Goal: Information Seeking & Learning: Understand process/instructions

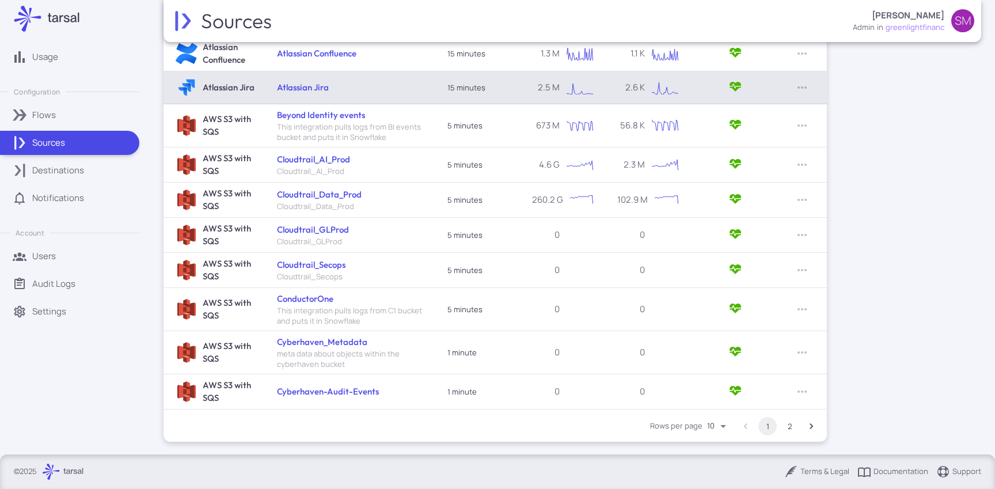
scroll to position [256, 0]
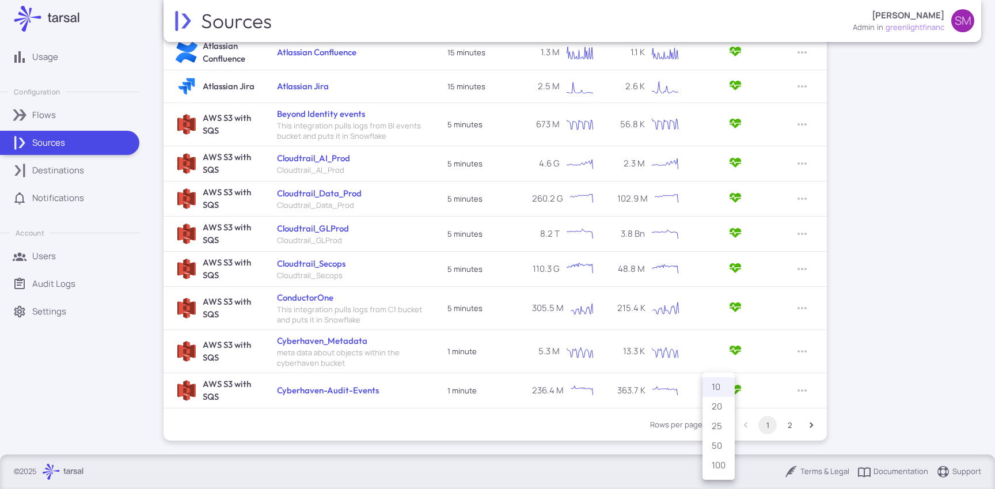
click at [718, 424] on body "Usage Configuration Flows Sources Destinations Notifications Account Users Audi…" at bounding box center [497, 244] width 995 height 489
click at [717, 462] on li "100" at bounding box center [718, 465] width 32 height 20
type input "***"
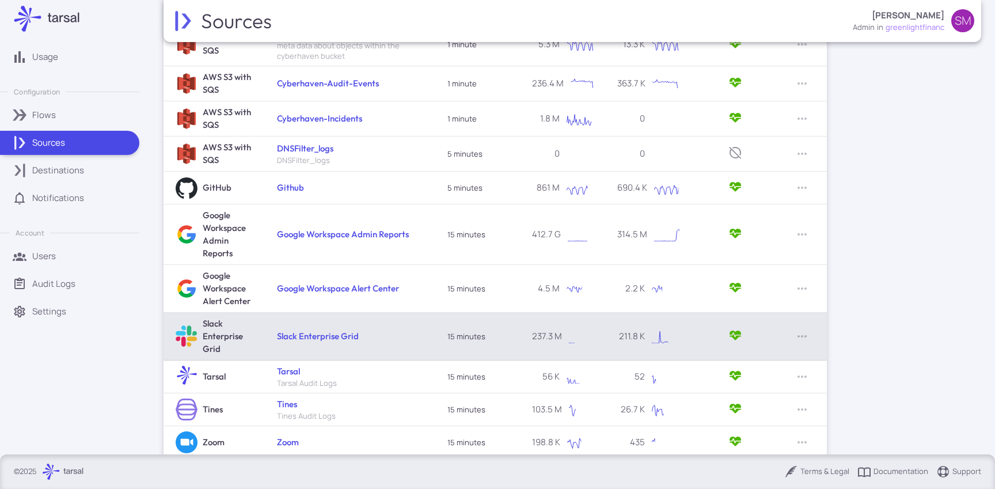
scroll to position [562, 0]
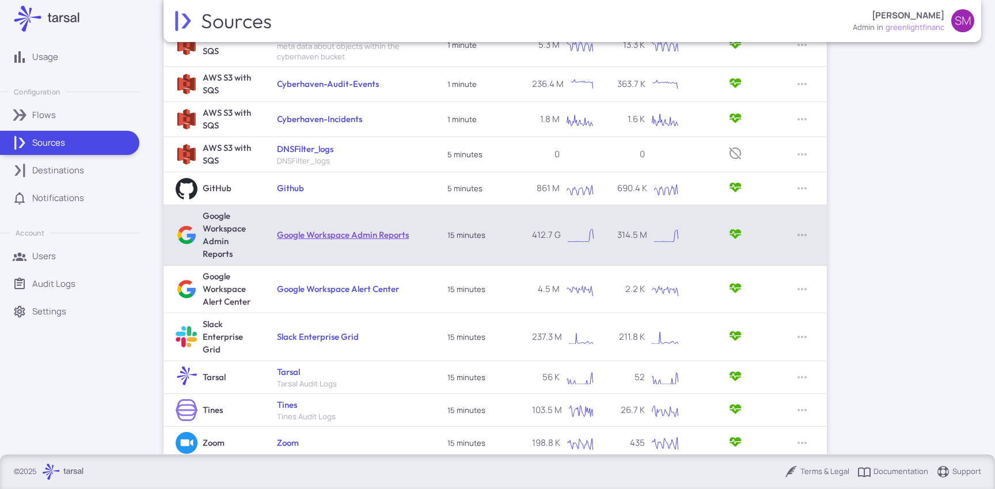
click at [367, 232] on link "Google Workspace Admin Reports" at bounding box center [343, 234] width 132 height 11
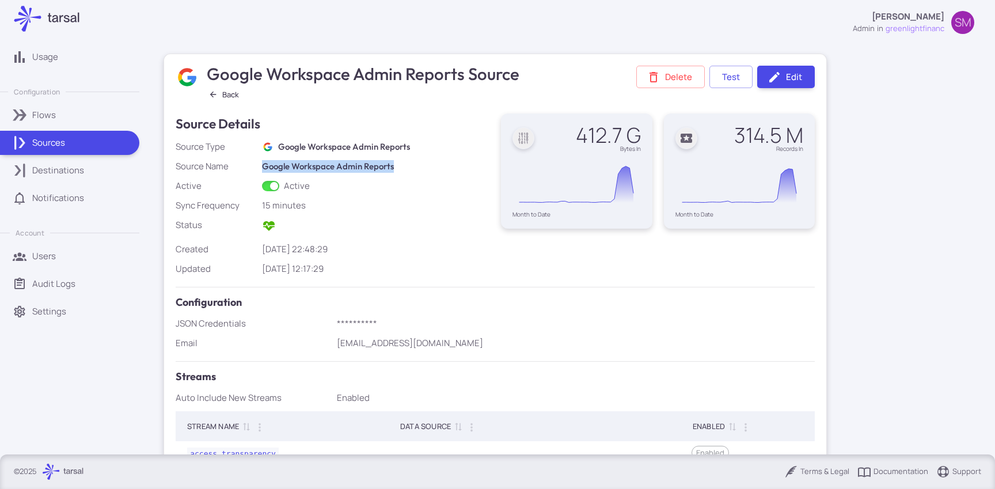
drag, startPoint x: 397, startPoint y: 167, endPoint x: 262, endPoint y: 170, distance: 134.7
click at [262, 170] on h6 "Google Workspace Admin Reports" at bounding box center [375, 166] width 227 height 13
copy h6 "Google Workspace Admin Reports"
click at [413, 168] on h6 "Google Workspace Admin Reports" at bounding box center [375, 166] width 227 height 13
click at [212, 16] on h3 "Google Workspace Admin Reports Source" at bounding box center [361, 13] width 315 height 20
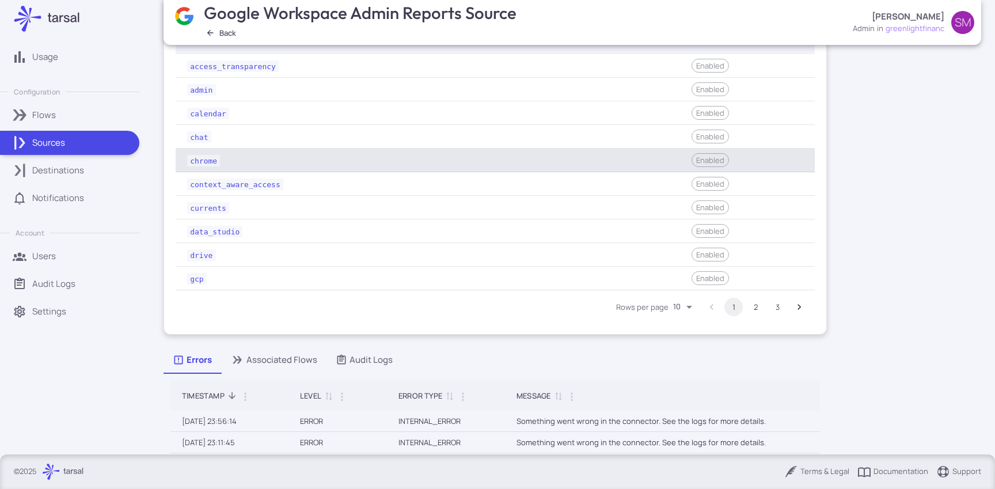
scroll to position [395, 0]
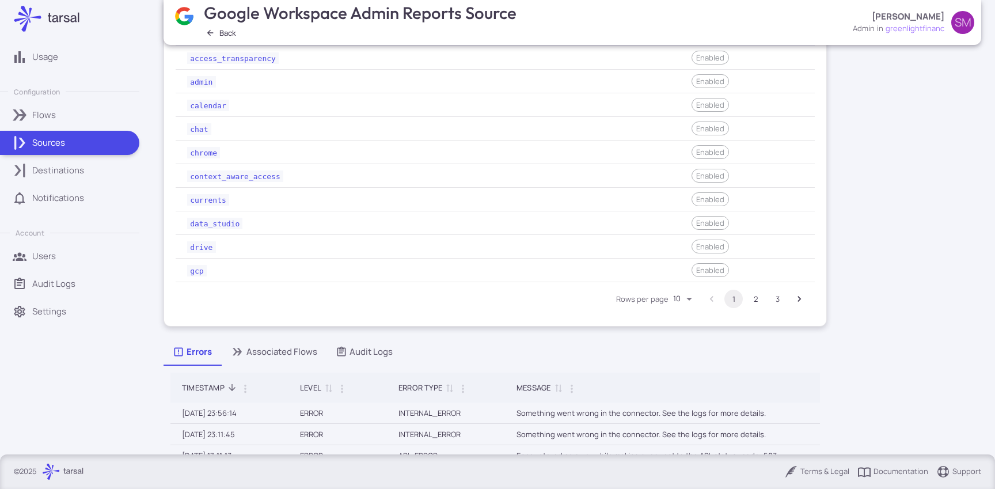
click at [686, 300] on body "Usage Configuration Flows Sources Destinations Notifications Account Users Audi…" at bounding box center [497, 244] width 995 height 489
click at [681, 361] on li "25" at bounding box center [684, 362] width 32 height 20
type input "**"
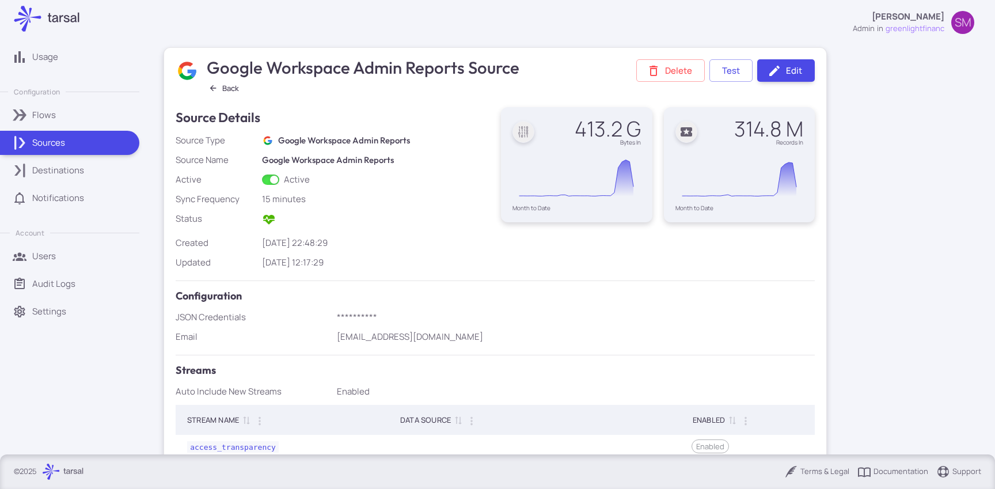
scroll to position [0, 0]
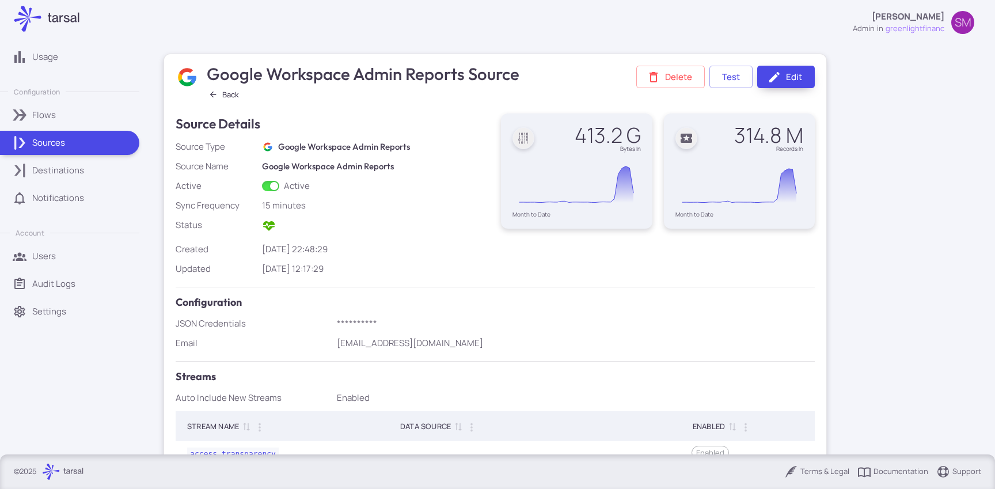
click at [779, 78] on icon at bounding box center [774, 77] width 14 height 14
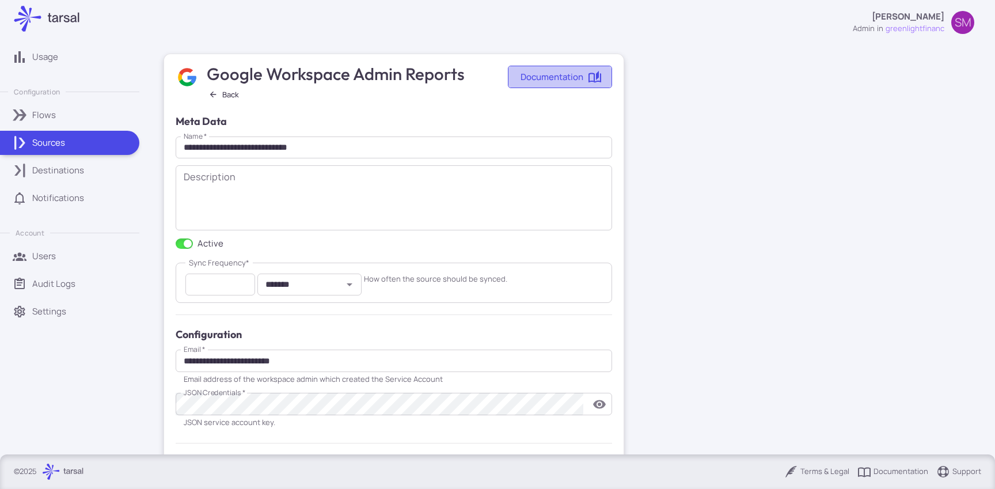
click at [585, 81] on link "Documentation" at bounding box center [560, 77] width 104 height 22
click at [210, 92] on icon "button" at bounding box center [212, 94] width 9 height 9
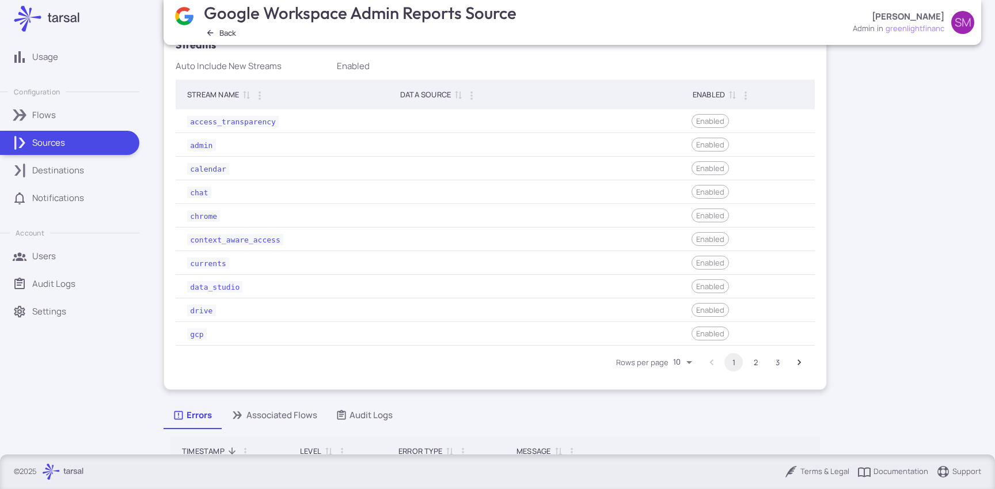
scroll to position [332, 0]
click at [688, 361] on body "Usage Configuration Flows Sources Destinations Notifications Account Users Audi…" at bounding box center [497, 244] width 995 height 489
click at [679, 428] on li "25" at bounding box center [684, 424] width 32 height 20
type input "**"
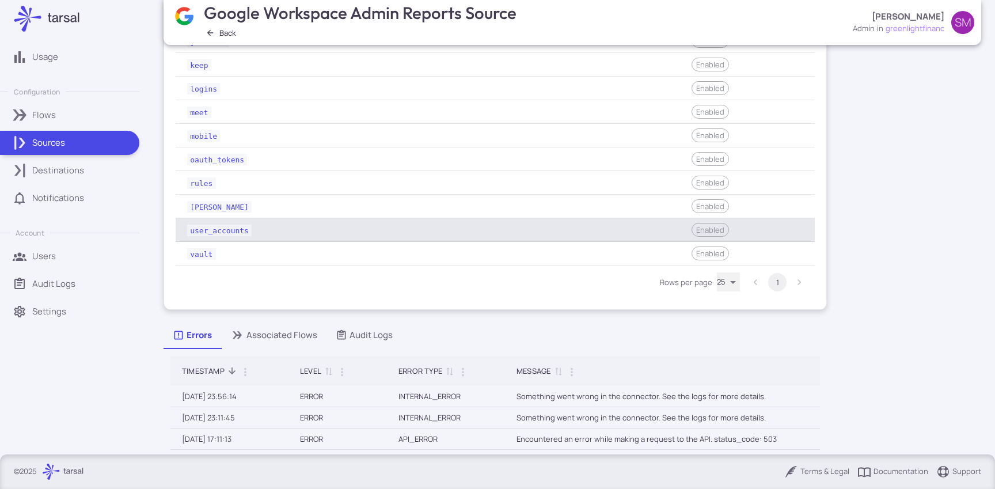
scroll to position [693, 0]
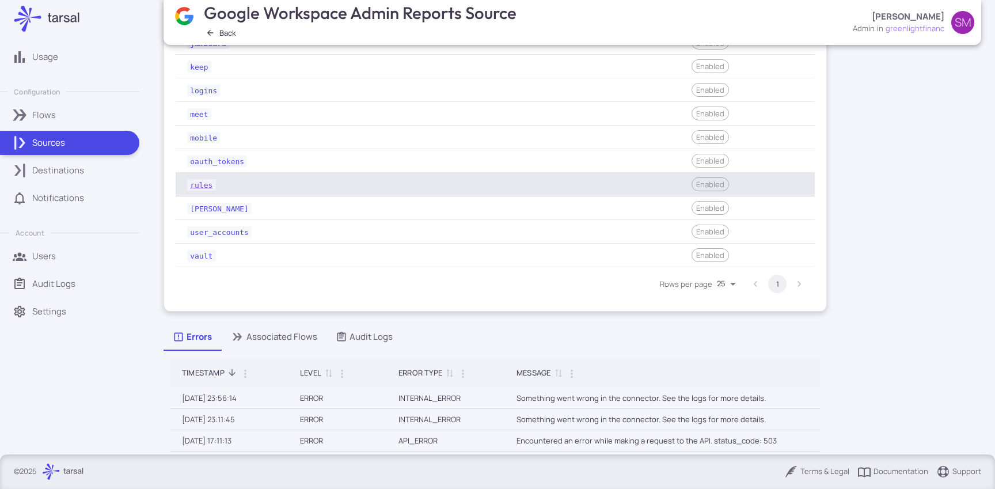
click at [203, 182] on code "rules" at bounding box center [201, 185] width 29 height 12
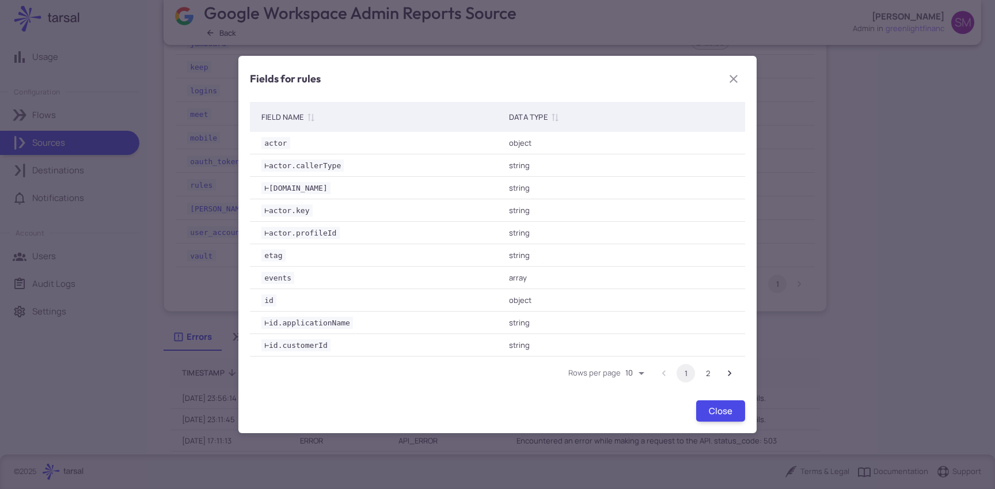
click at [708, 374] on button "2" at bounding box center [707, 373] width 18 height 18
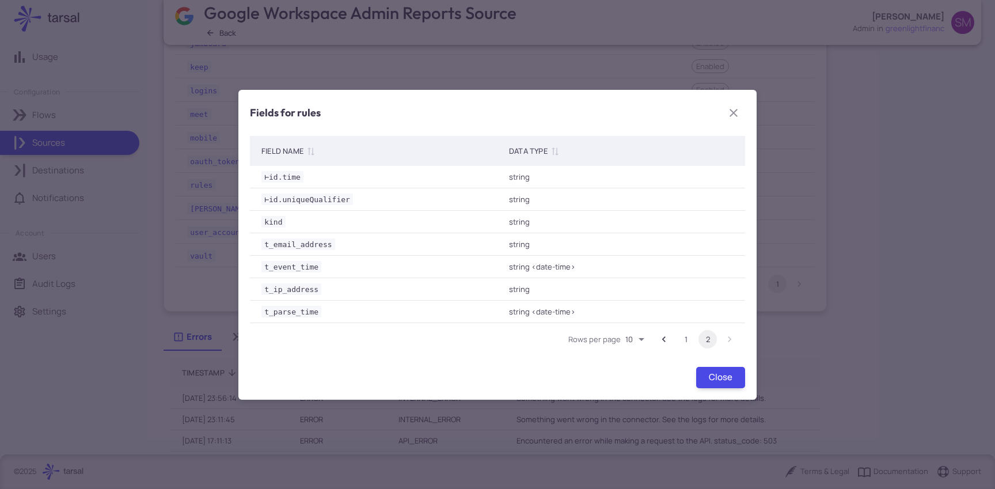
click at [732, 115] on icon "button" at bounding box center [733, 113] width 14 height 14
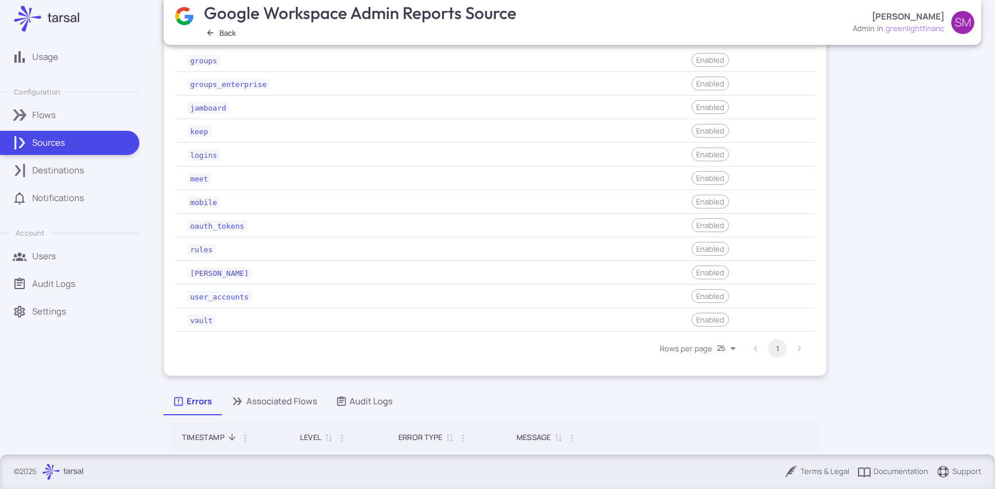
scroll to position [629, 0]
